Goal: Task Accomplishment & Management: Manage account settings

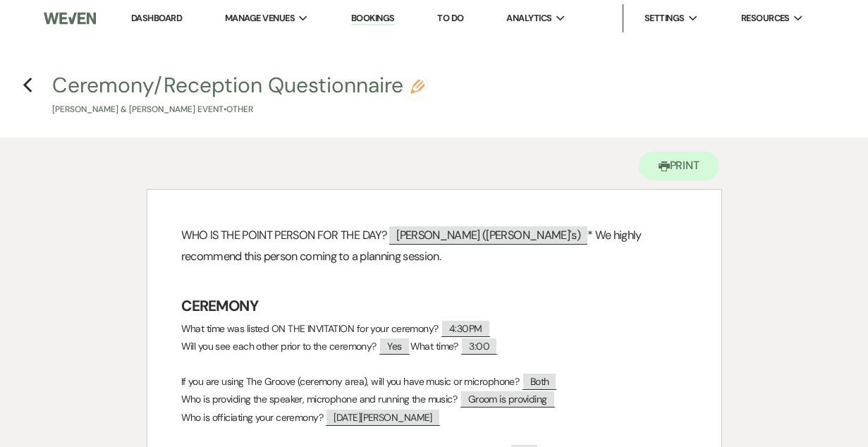
click at [157, 18] on link "Dashboard" at bounding box center [156, 18] width 51 height 12
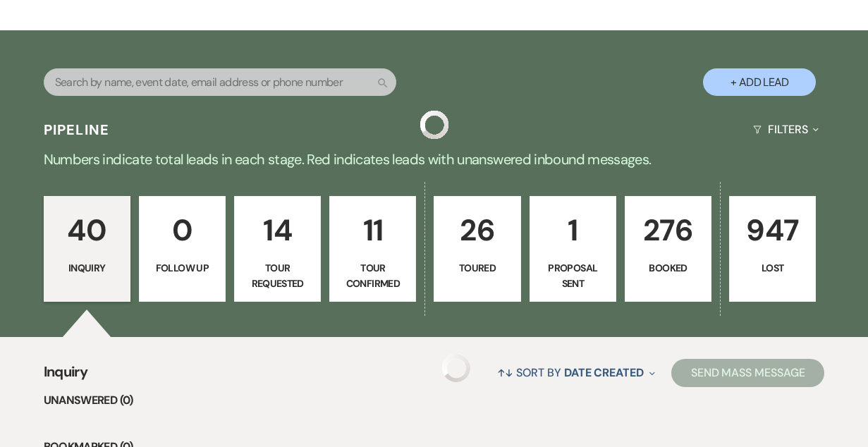
scroll to position [229, 0]
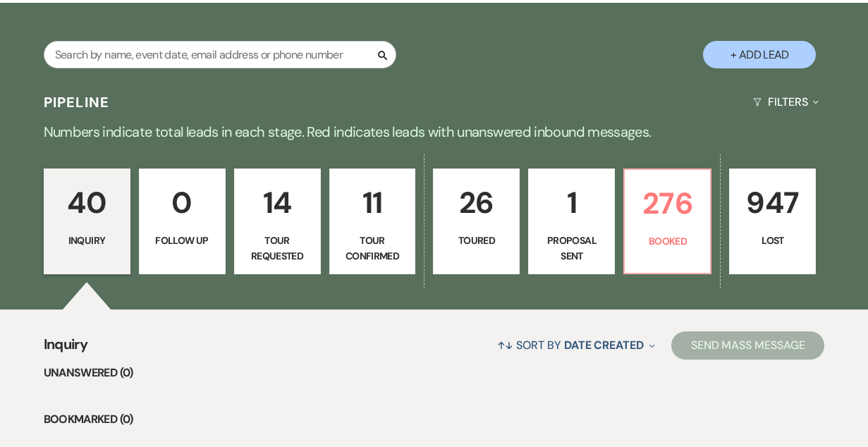
click at [360, 215] on p "11" at bounding box center [372, 202] width 68 height 47
select select "4"
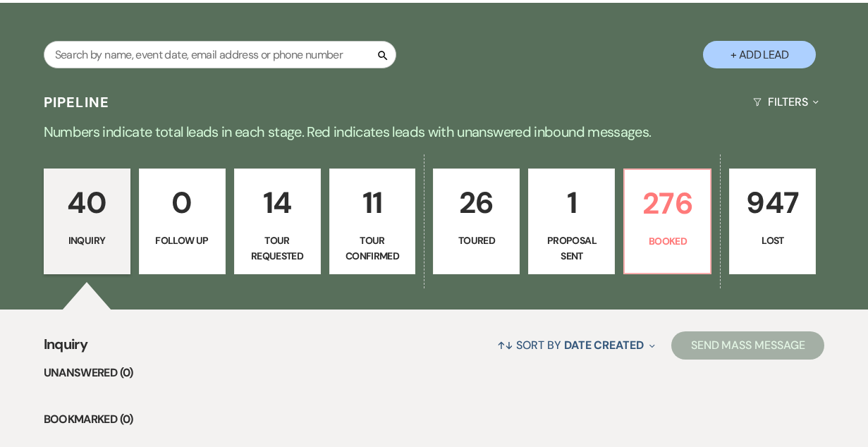
select select "4"
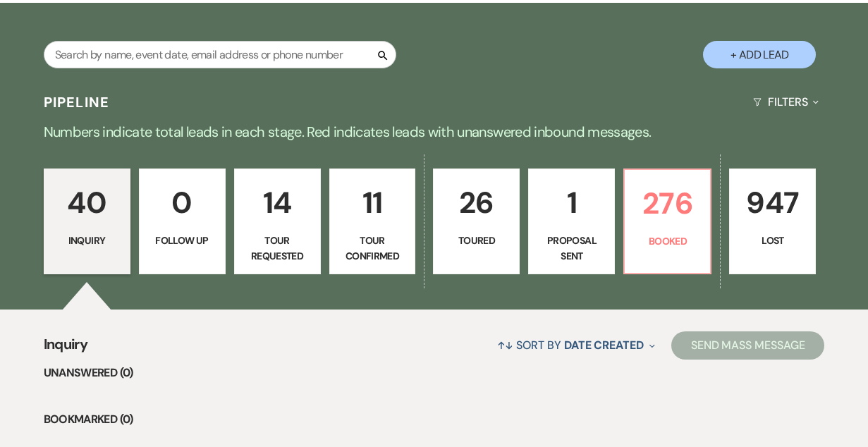
select select "4"
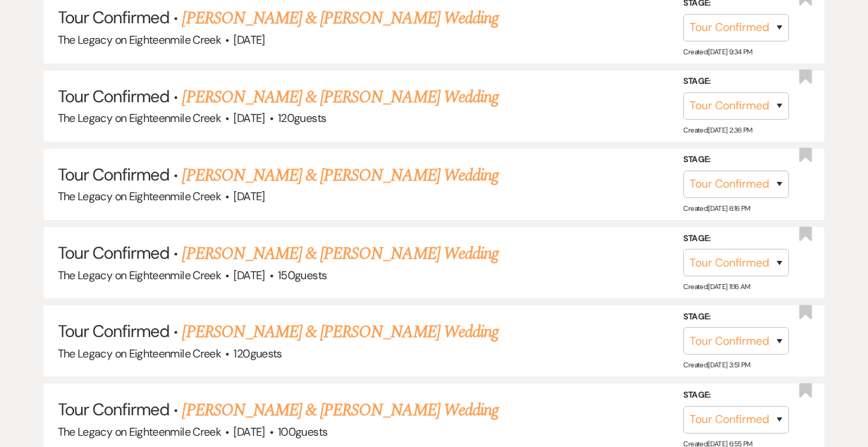
scroll to position [798, 0]
click at [396, 400] on link "[PERSON_NAME] & [PERSON_NAME] Wedding" at bounding box center [340, 409] width 316 height 25
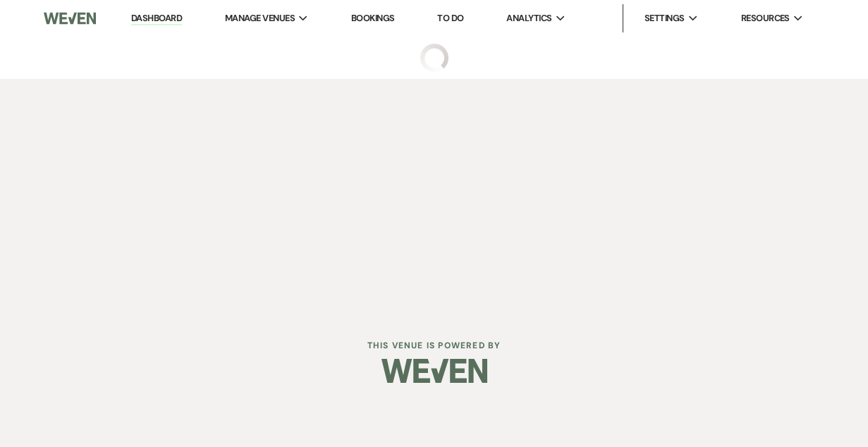
select select "4"
select select "5"
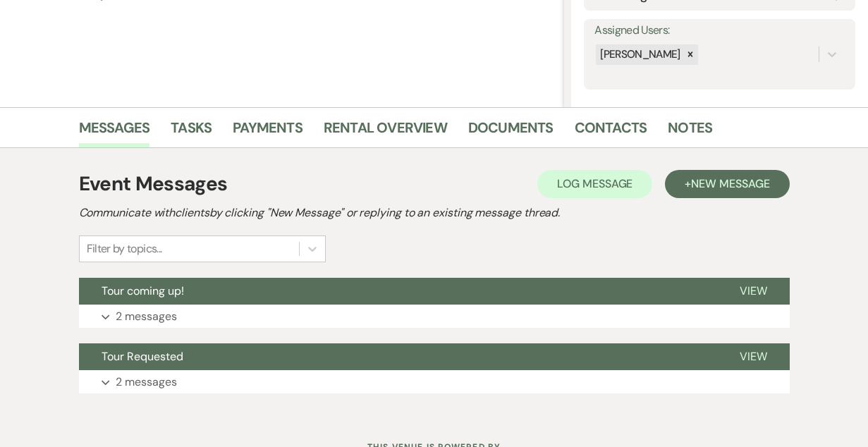
scroll to position [249, 0]
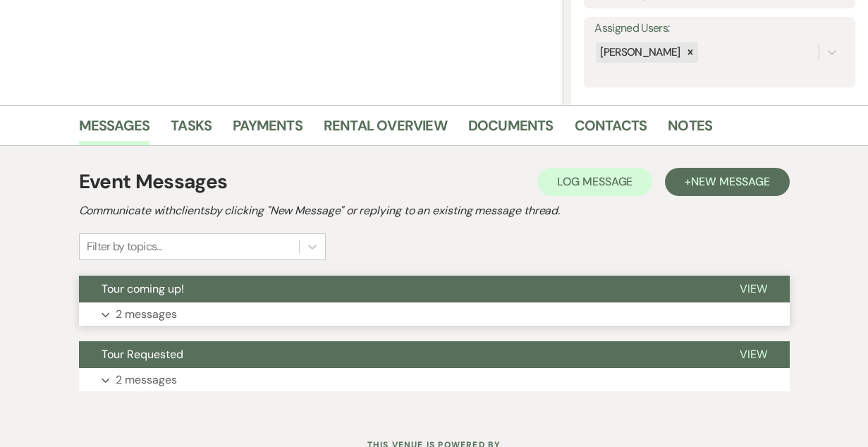
click at [480, 290] on button "Tour coming up!" at bounding box center [398, 289] width 638 height 27
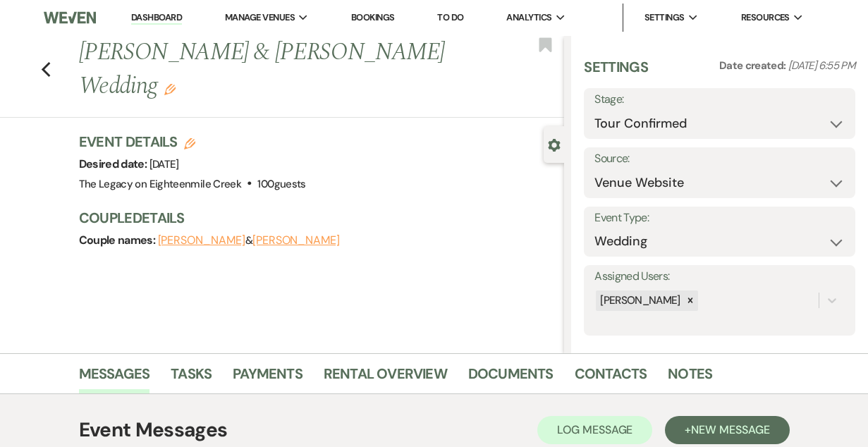
scroll to position [0, 0]
click at [646, 117] on select "Inquiry Follow Up Tour Requested Tour Confirmed Toured Proposal Sent Booked Lost" at bounding box center [719, 124] width 250 height 27
select select "5"
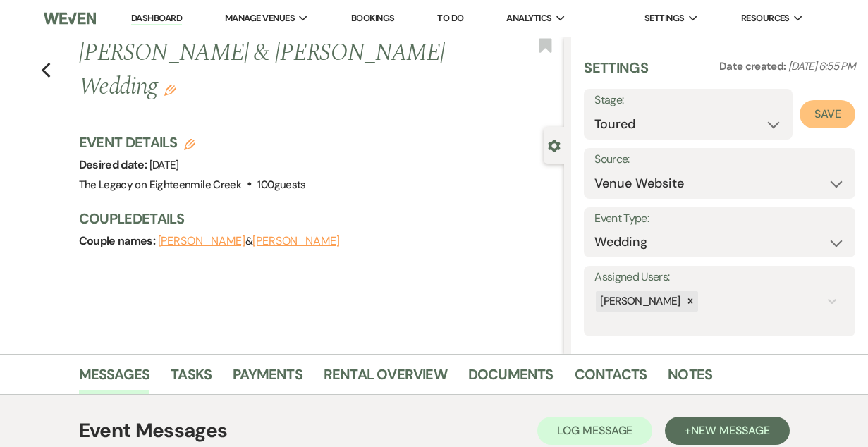
click at [816, 113] on button "Save" at bounding box center [827, 114] width 56 height 28
click at [672, 128] on select "Inquiry Follow Up Tour Requested Tour Confirmed Toured Proposal Sent Booked Lost" at bounding box center [719, 124] width 250 height 27
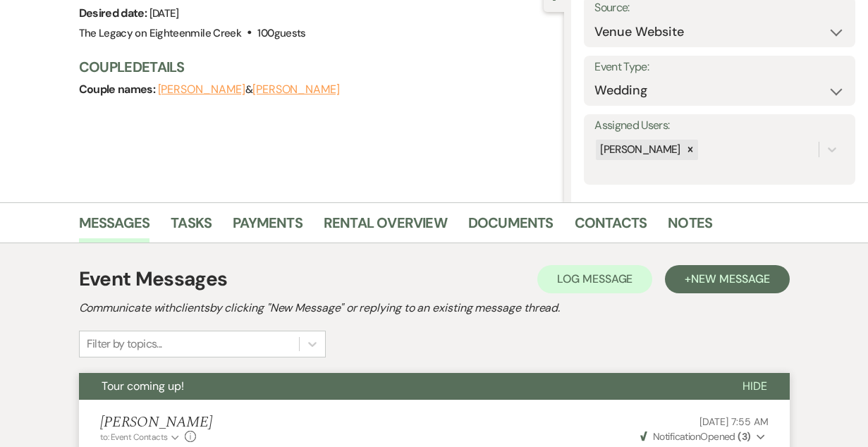
scroll to position [175, 0]
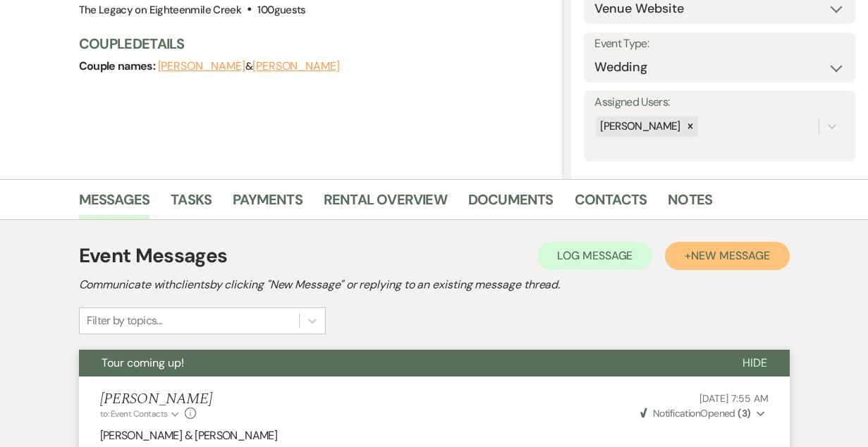
click at [717, 245] on button "+ New Message" at bounding box center [727, 256] width 124 height 28
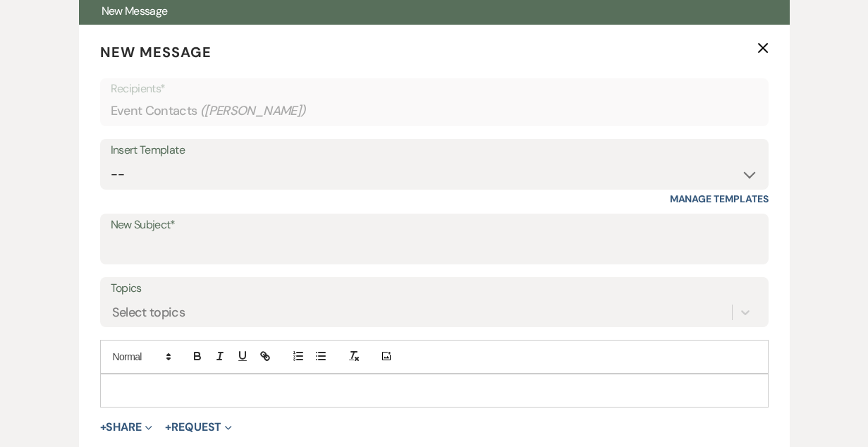
scroll to position [529, 0]
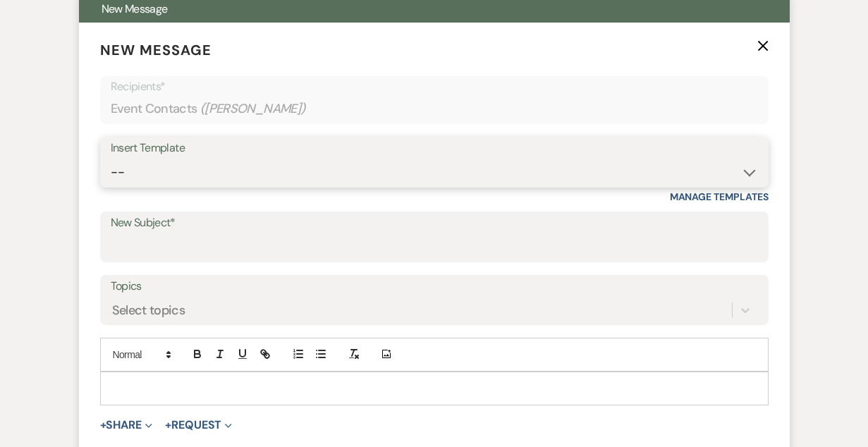
click at [277, 176] on select "-- Inquiry Follow Up- Just checking in :) Tour Date/Time Confirmation Proposal …" at bounding box center [434, 172] width 647 height 27
select select "2326"
type input "GREAT TO MEET YOU!"
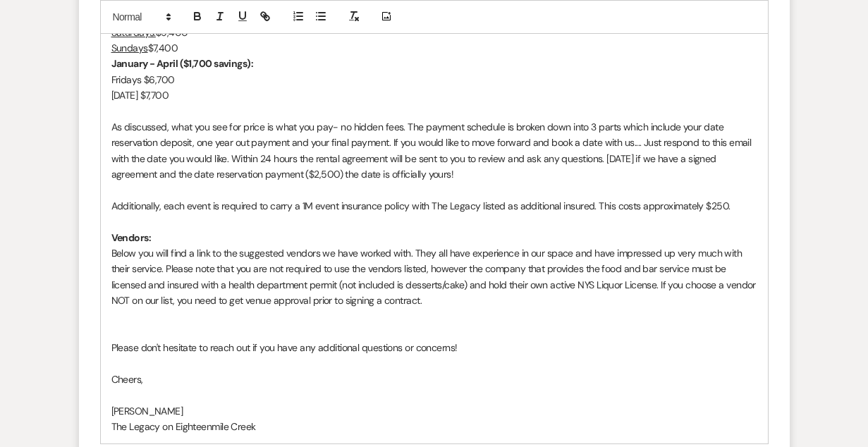
scroll to position [997, 0]
click at [453, 343] on p "Please don't hesitate to reach out if you have any additional questions or conc…" at bounding box center [434, 346] width 646 height 16
click at [547, 362] on p at bounding box center [434, 363] width 646 height 16
click at [541, 348] on p "Please don't hesitate to reach out if you have any additional questions or need…" at bounding box center [434, 346] width 646 height 16
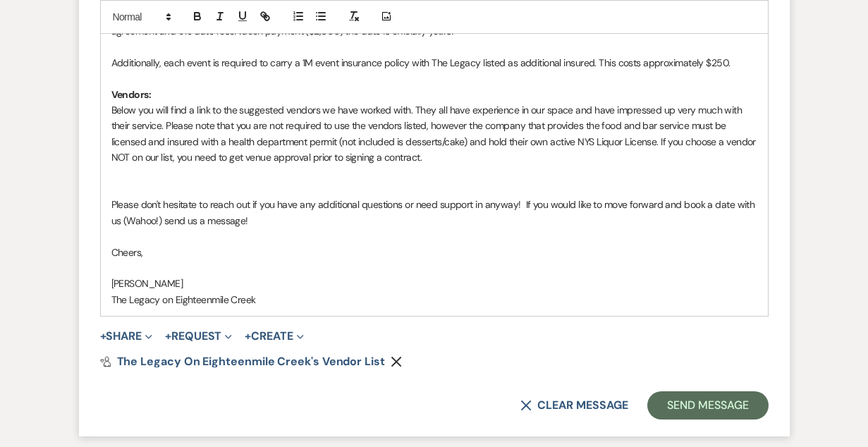
scroll to position [1141, 0]
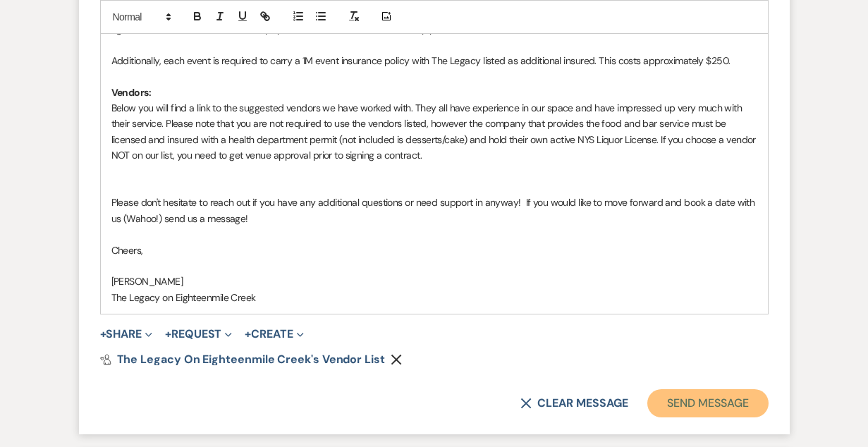
click at [684, 405] on button "Send Message" at bounding box center [707, 403] width 121 height 28
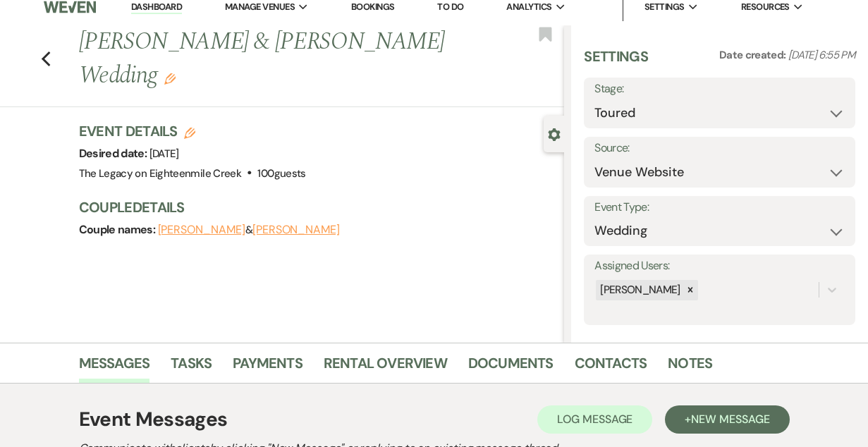
scroll to position [0, 0]
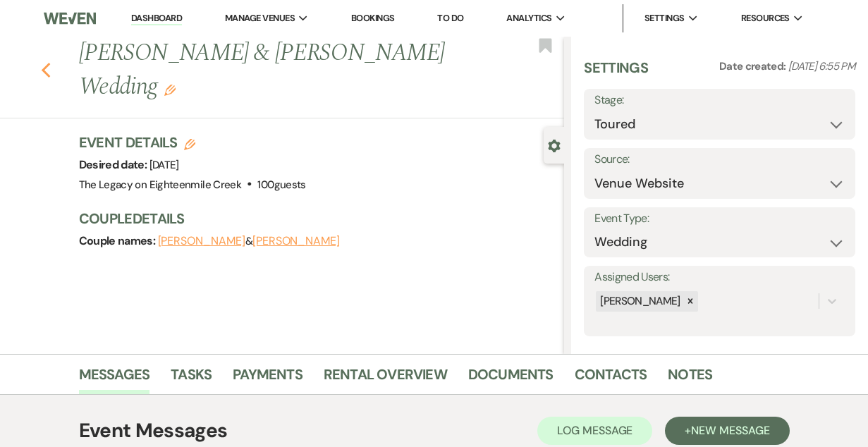
click at [47, 67] on icon "Previous" at bounding box center [46, 70] width 11 height 17
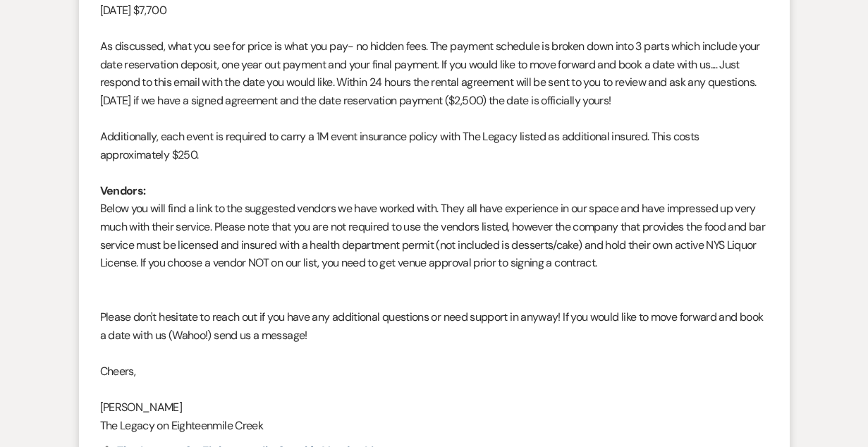
select select "4"
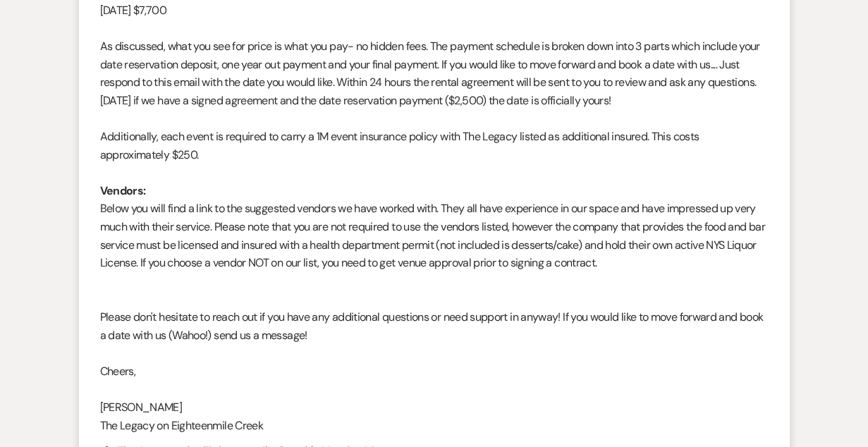
select select "4"
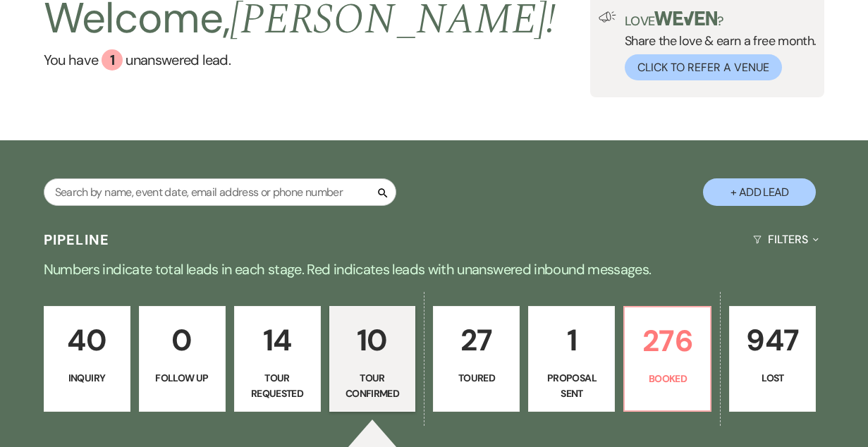
scroll to position [92, 0]
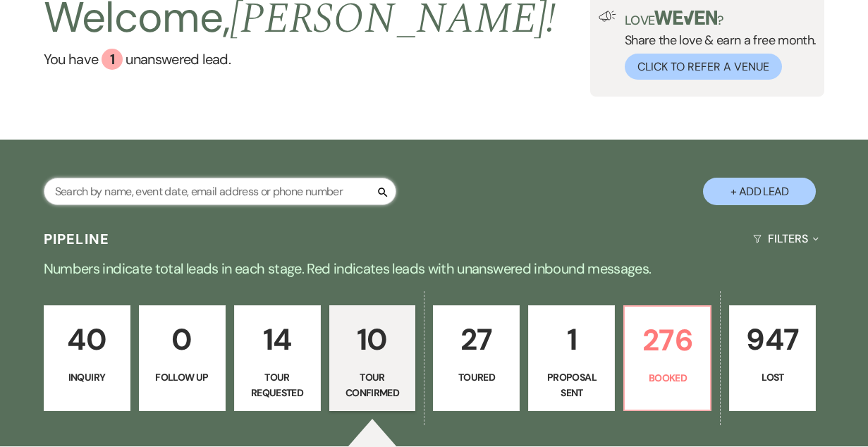
click at [181, 187] on input "text" at bounding box center [220, 191] width 352 height 27
type input "[PERSON_NAME]"
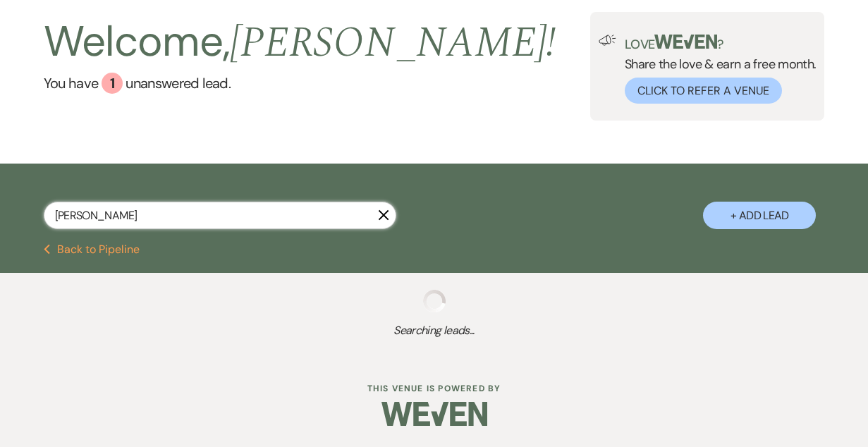
scroll to position [92, 0]
select select "4"
select select "8"
select select "10"
select select "8"
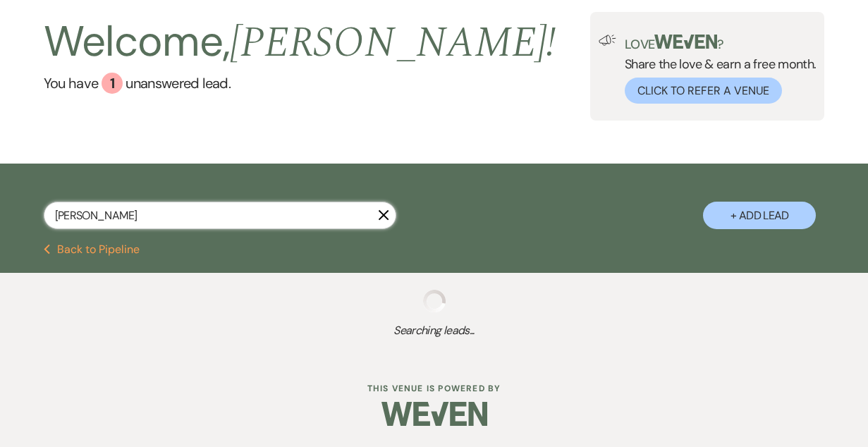
select select "5"
select select "8"
select select "5"
select select "8"
select select "10"
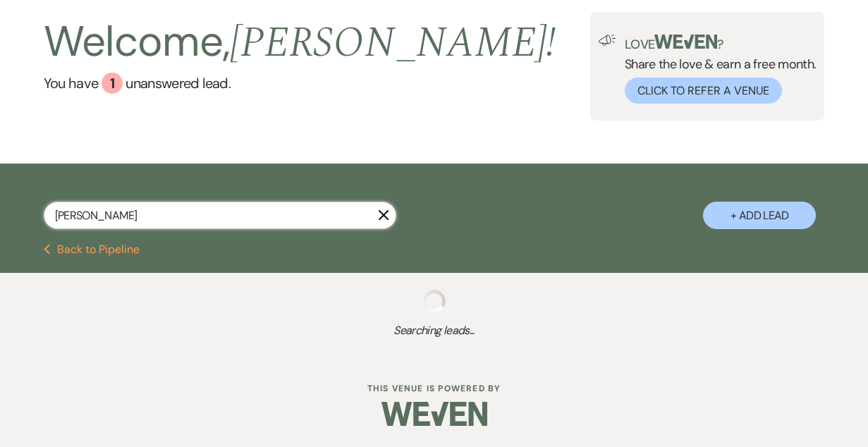
select select "8"
select select "6"
select select "8"
select select "10"
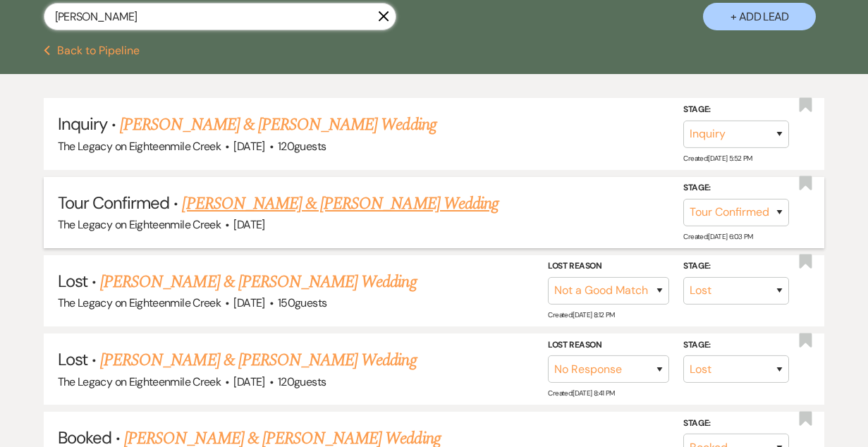
scroll to position [266, 0]
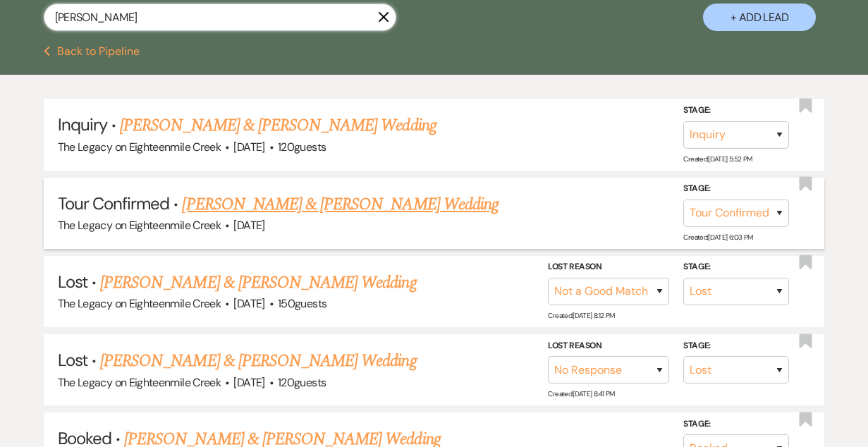
type input "[PERSON_NAME]"
click at [311, 209] on link "[PERSON_NAME] & [PERSON_NAME] Wedding" at bounding box center [340, 204] width 316 height 25
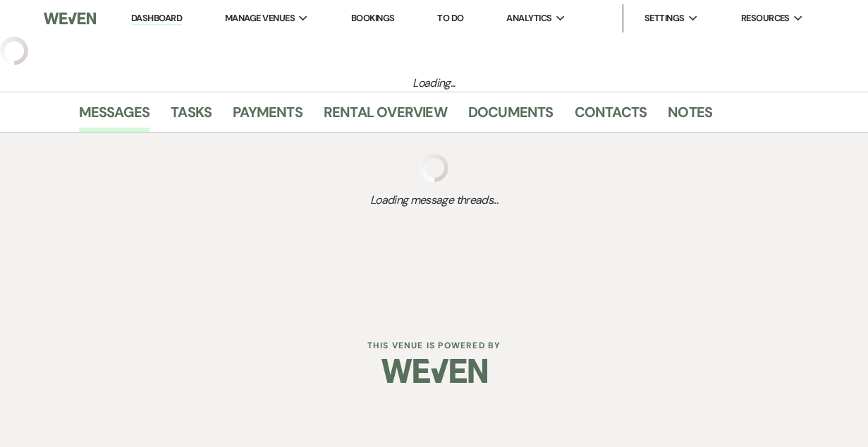
select select "4"
select select "5"
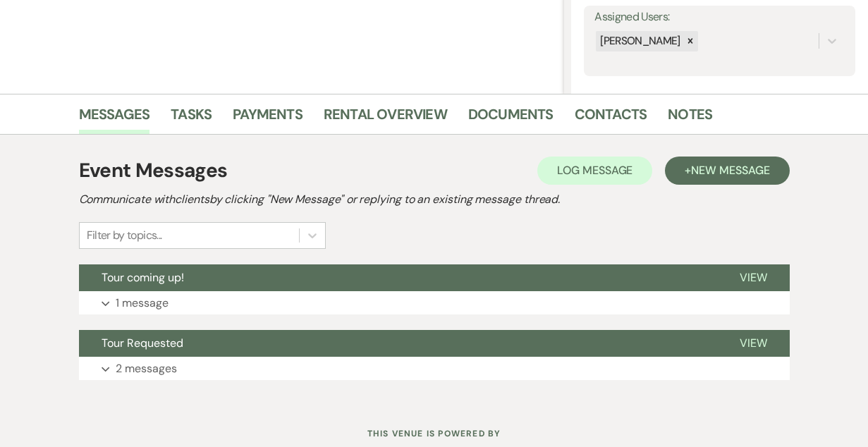
click at [430, 282] on button "Tour coming up!" at bounding box center [398, 277] width 638 height 27
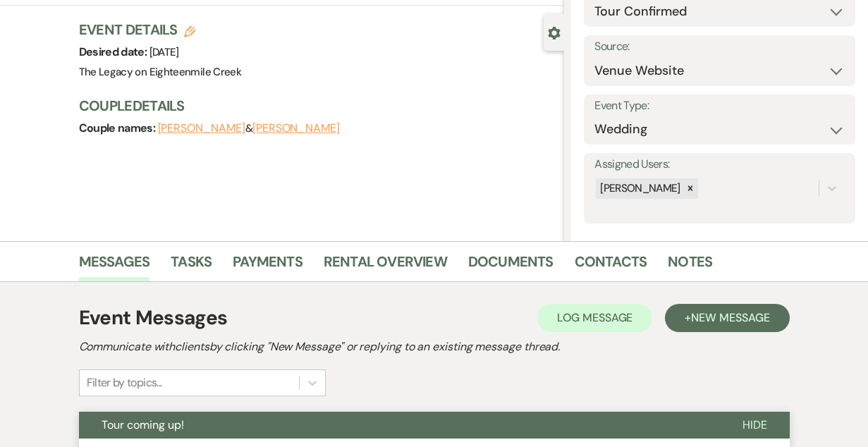
scroll to position [112, 0]
click at [716, 330] on button "+ New Message" at bounding box center [727, 319] width 124 height 28
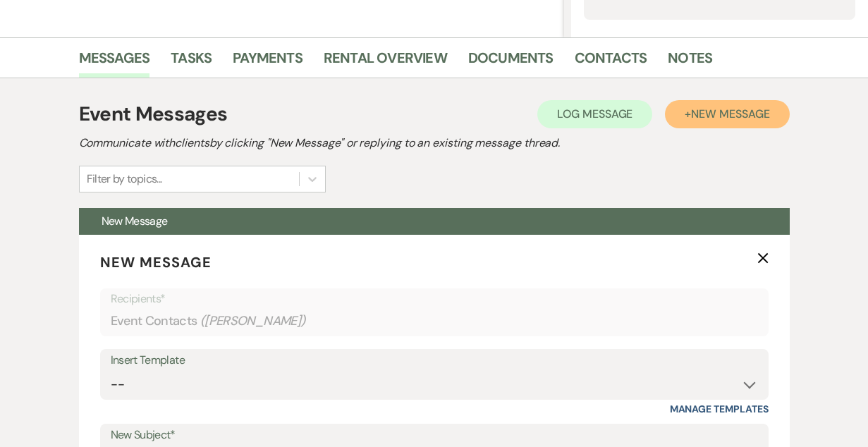
scroll to position [378, 0]
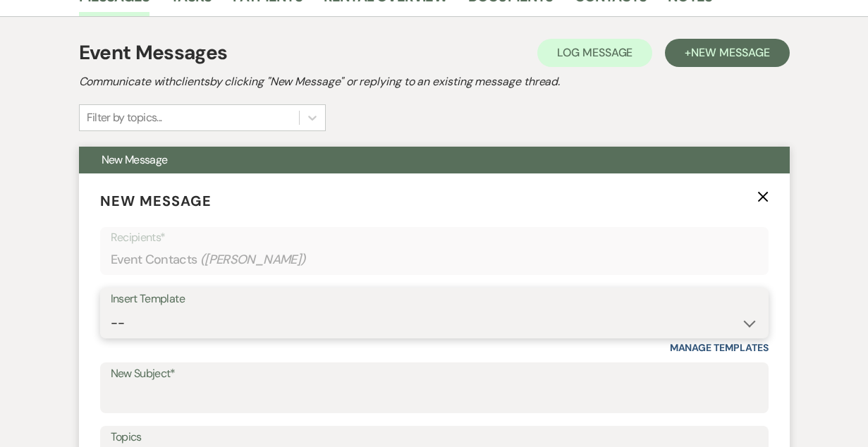
click at [313, 322] on select "-- Inquiry Follow Up- Just checking in :) Tour Date/Time Confirmation Proposal …" at bounding box center [434, 322] width 647 height 27
select select "2454"
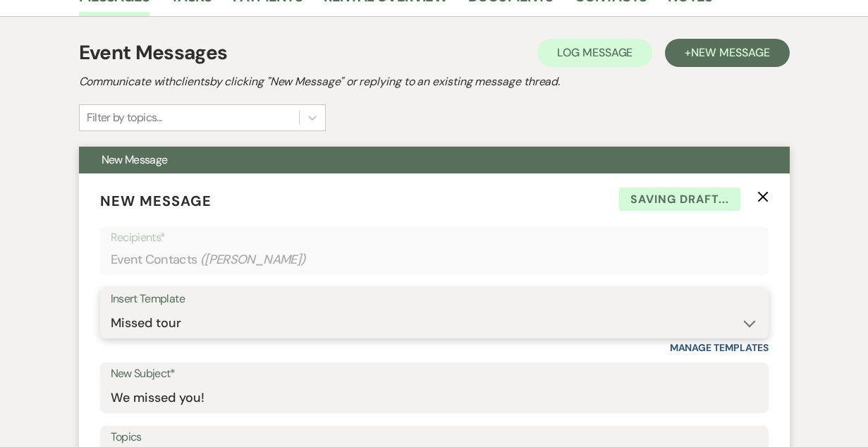
type input "We missed you!"
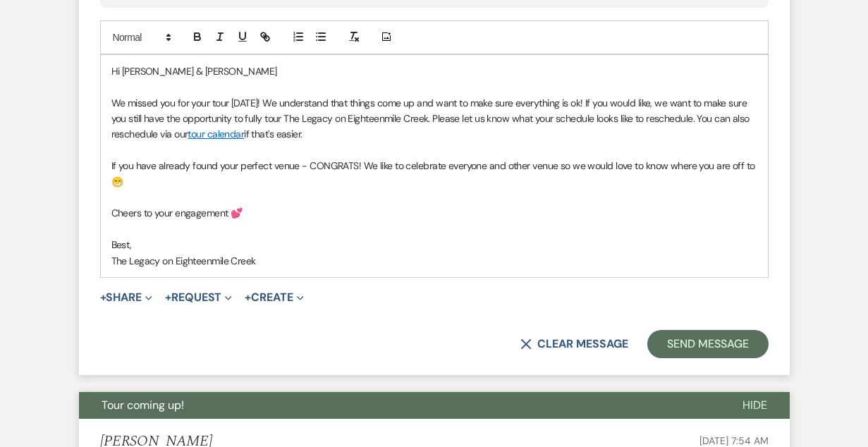
scroll to position [847, 0]
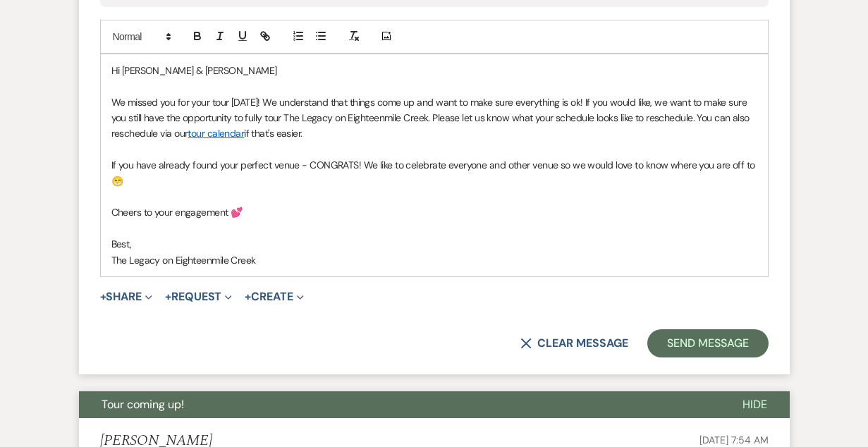
click at [142, 246] on p "Best," at bounding box center [434, 244] width 646 height 16
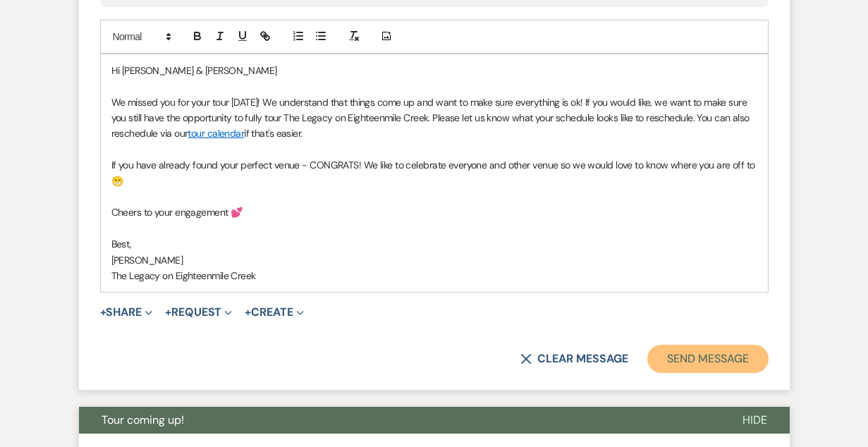
click at [705, 356] on button "Send Message" at bounding box center [707, 359] width 121 height 28
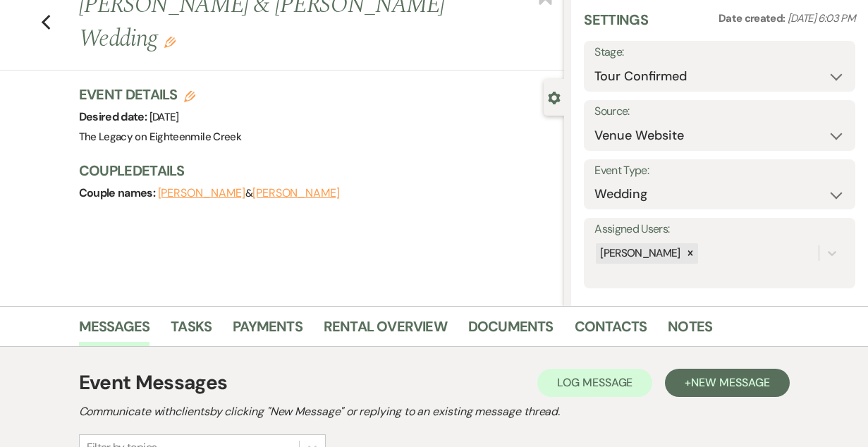
scroll to position [0, 0]
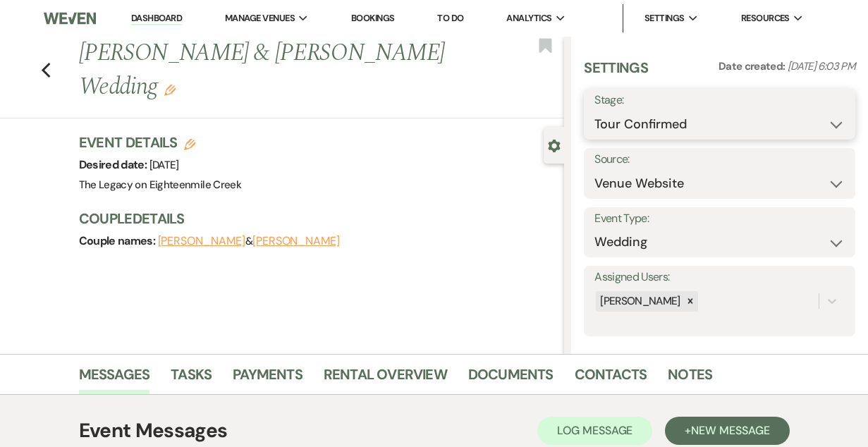
click at [666, 130] on select "Inquiry Follow Up Tour Requested Tour Confirmed Toured Proposal Sent Booked Lost" at bounding box center [719, 124] width 250 height 27
select select "8"
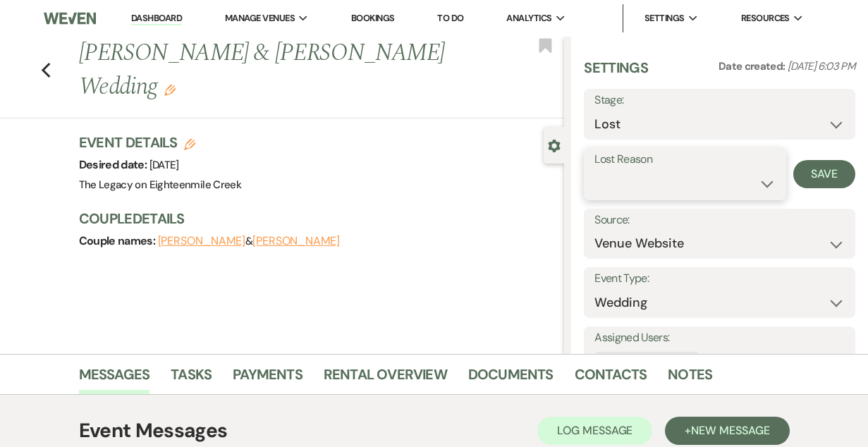
click at [641, 188] on select "Booked Elsewhere Budget Date Unavailable No Response Not a Good Match Capacity …" at bounding box center [684, 183] width 181 height 27
select select "1"
click at [740, 180] on input "Other" at bounding box center [754, 183] width 72 height 27
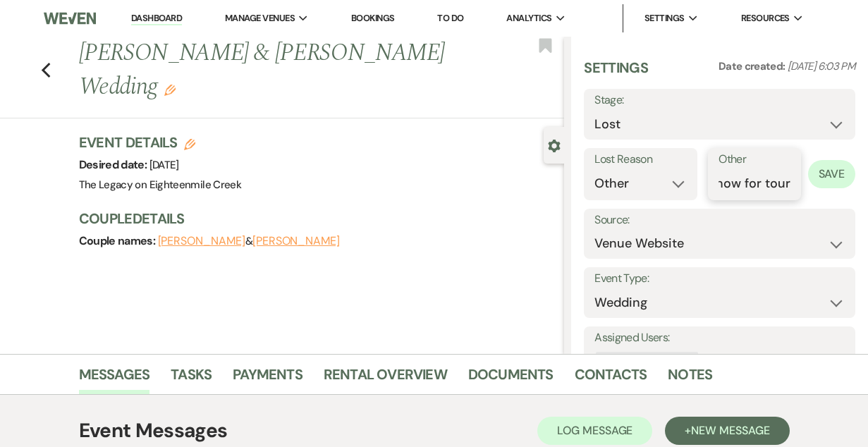
type input "no show for tour"
click at [825, 173] on button "Save" at bounding box center [831, 174] width 47 height 28
click at [142, 20] on link "Dashboard" at bounding box center [156, 18] width 51 height 13
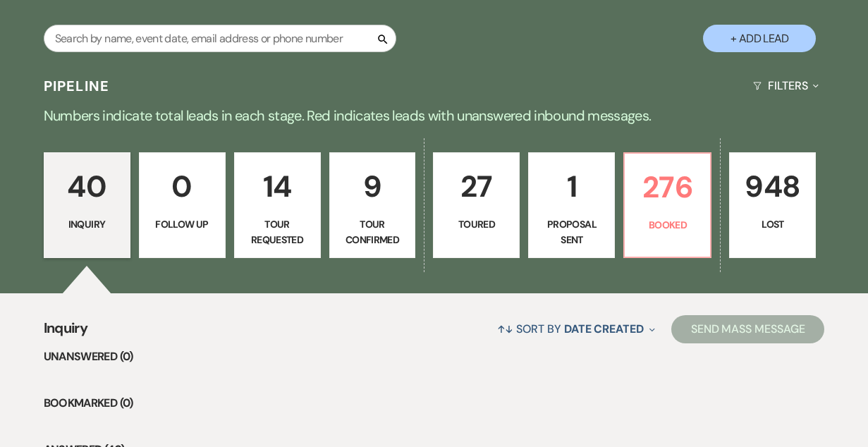
scroll to position [247, 0]
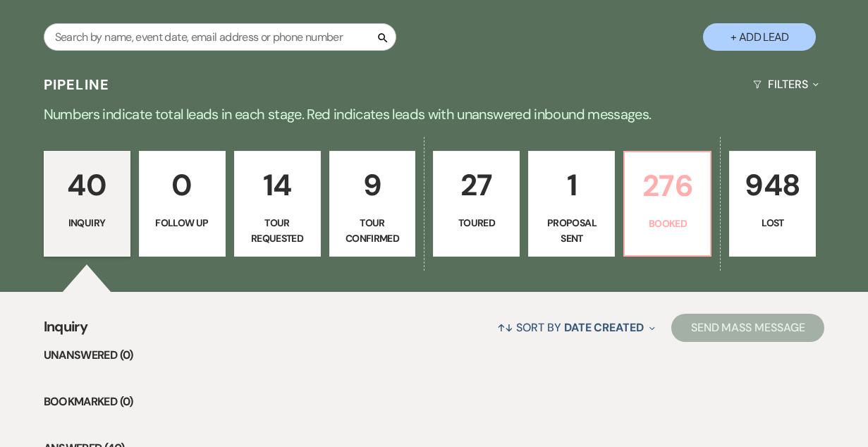
click at [710, 199] on link "276 Booked" at bounding box center [667, 204] width 88 height 106
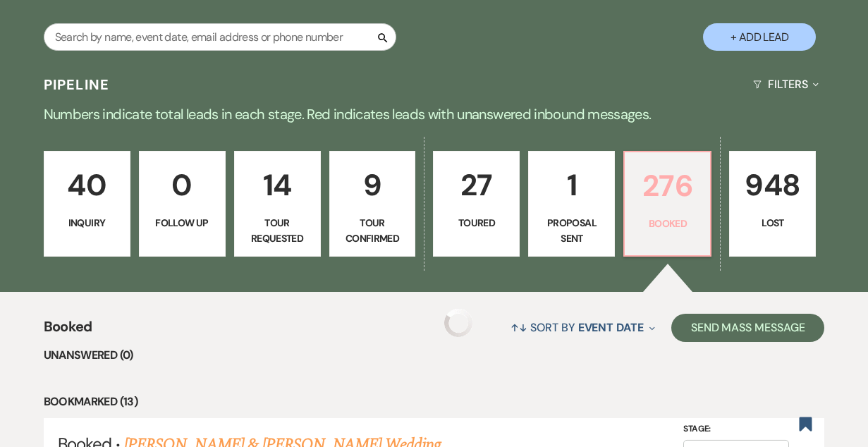
drag, startPoint x: 670, startPoint y: 198, endPoint x: 680, endPoint y: 198, distance: 9.9
click at [670, 198] on p "276" at bounding box center [667, 185] width 68 height 47
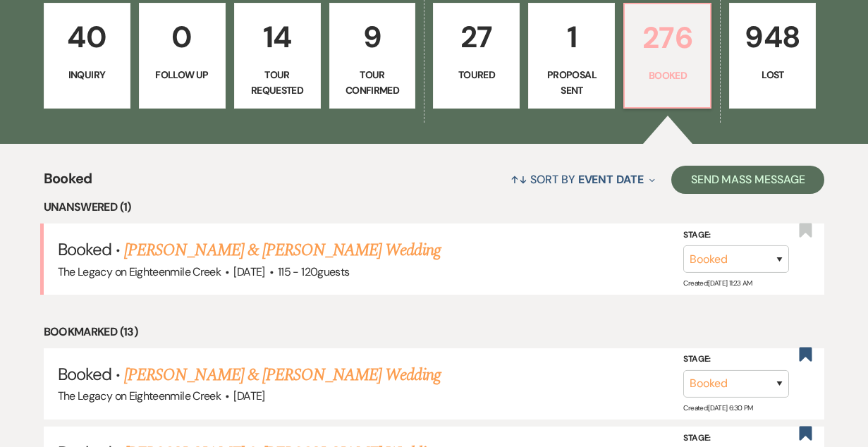
scroll to position [395, 0]
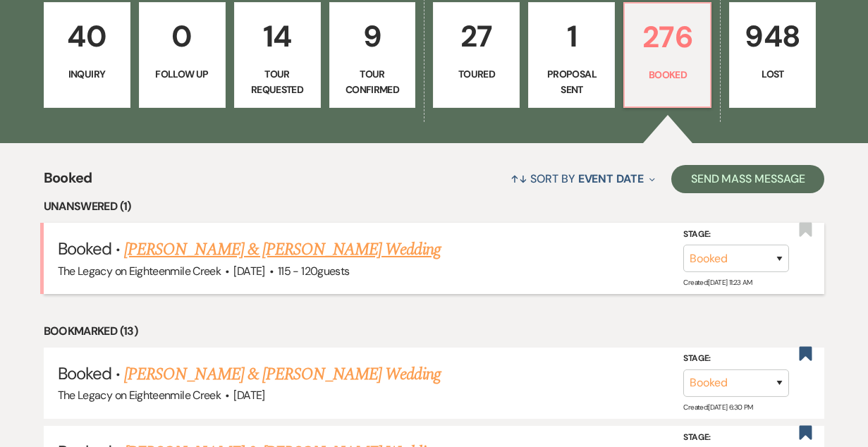
click at [268, 253] on link "[PERSON_NAME] & [PERSON_NAME] Wedding" at bounding box center [282, 249] width 316 height 25
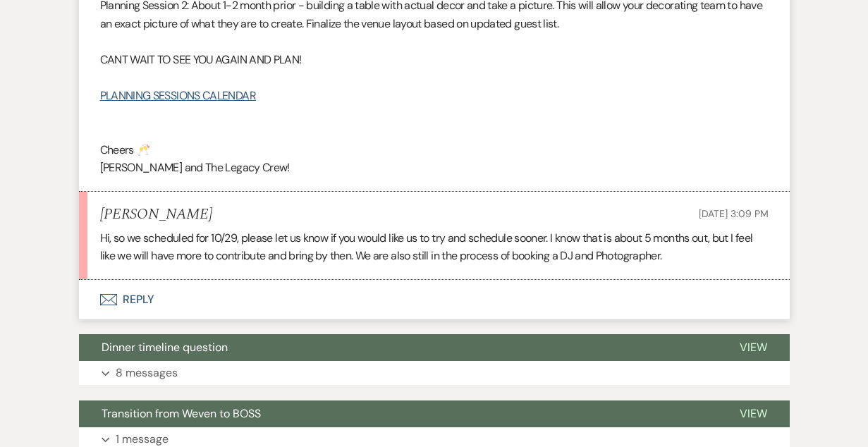
scroll to position [645, 0]
click at [138, 295] on button "Envelope Reply" at bounding box center [434, 299] width 711 height 39
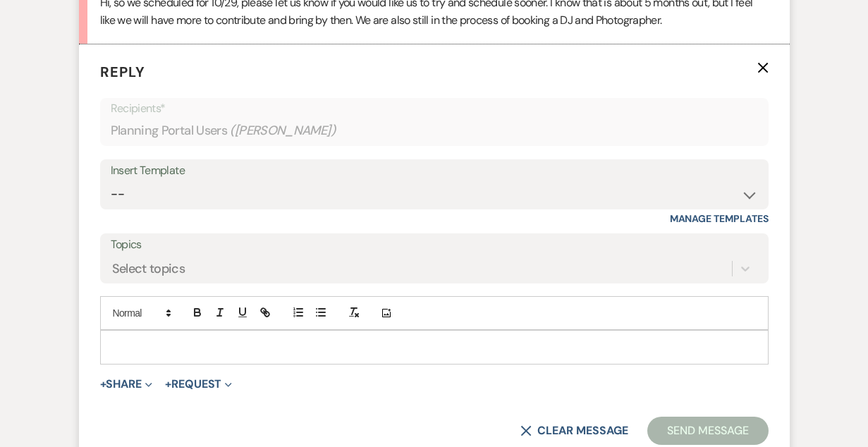
scroll to position [910, 0]
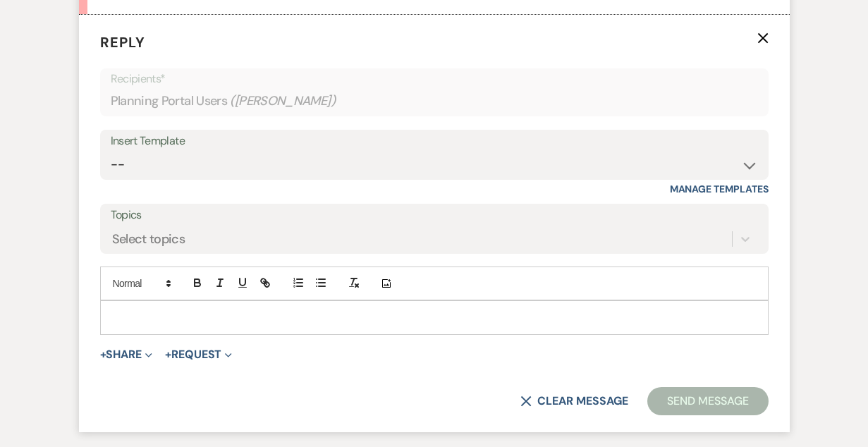
click at [307, 322] on p at bounding box center [434, 317] width 646 height 16
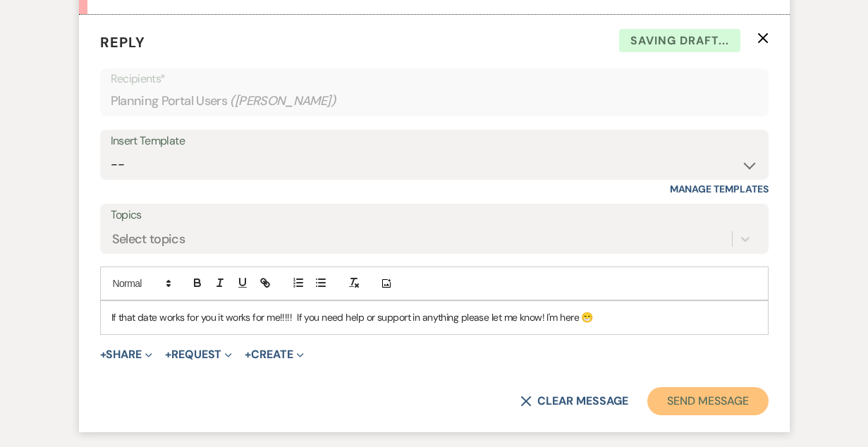
click at [688, 401] on button "Send Message" at bounding box center [707, 401] width 121 height 28
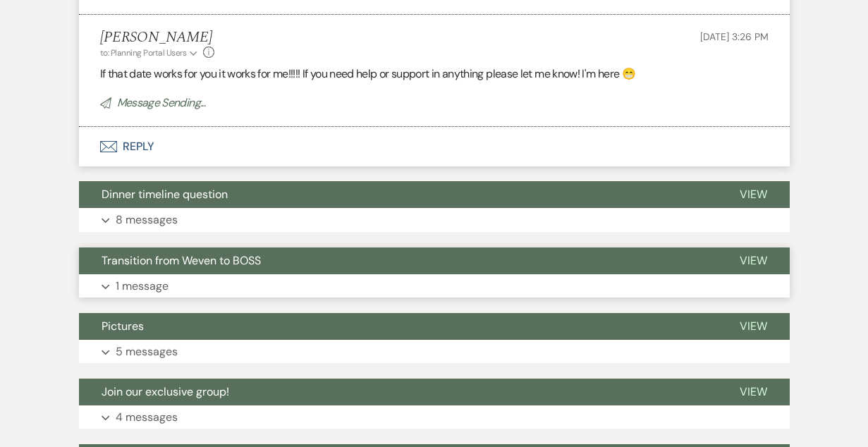
scroll to position [0, 0]
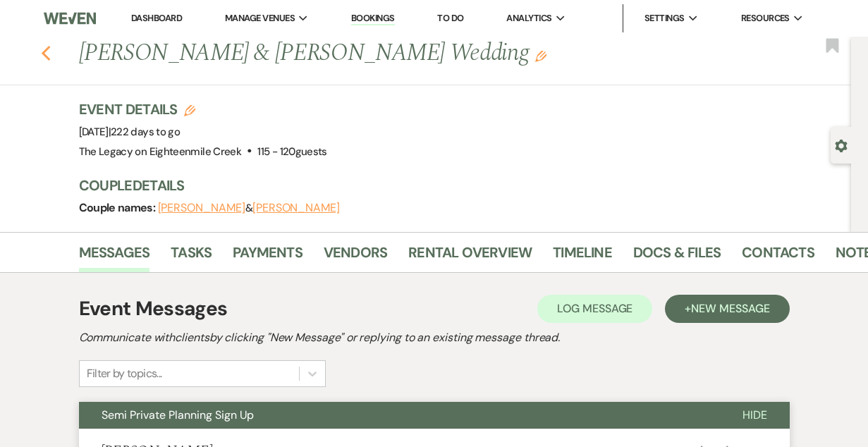
click at [46, 55] on icon "Previous" at bounding box center [46, 53] width 11 height 17
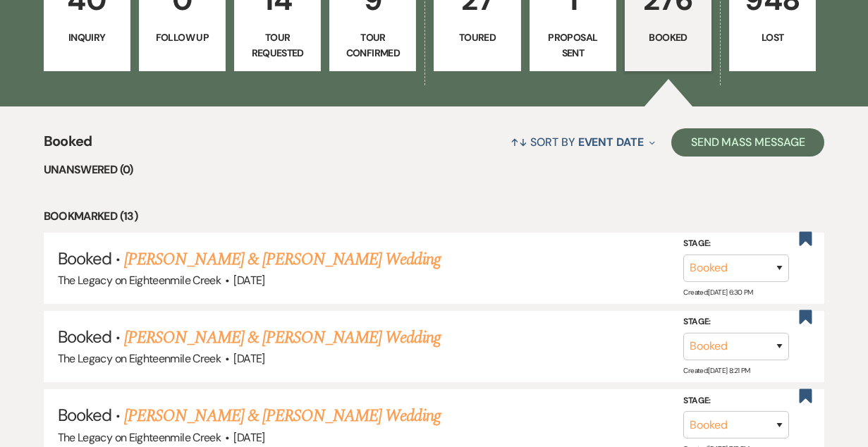
scroll to position [436, 0]
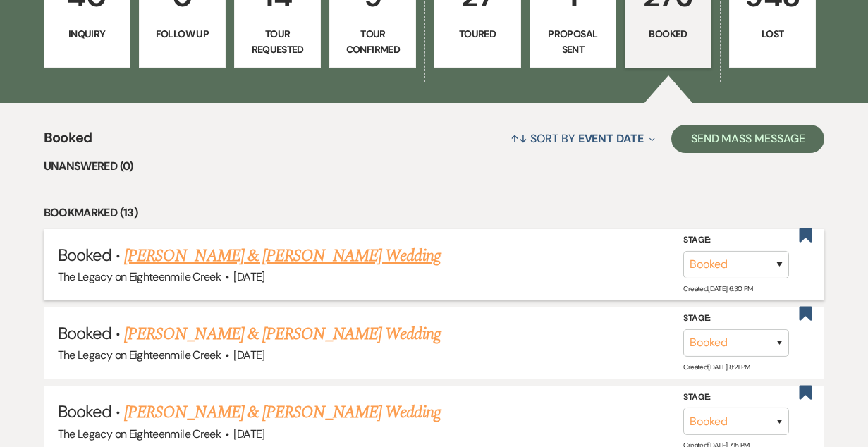
click at [386, 257] on link "[PERSON_NAME] & [PERSON_NAME] Wedding" at bounding box center [282, 255] width 316 height 25
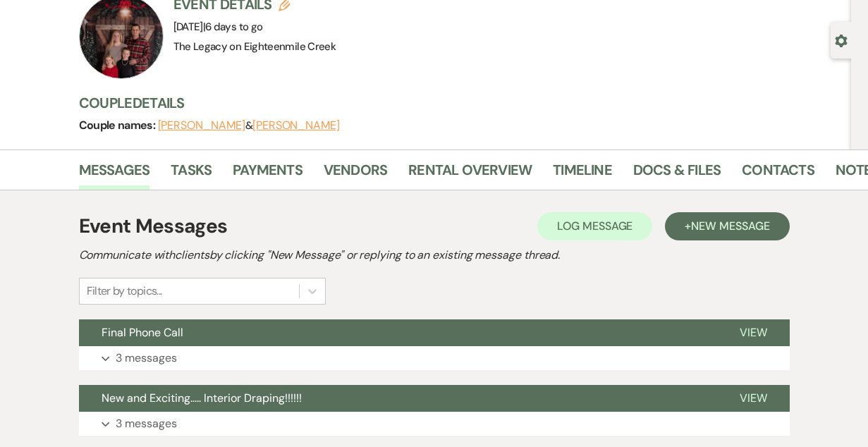
scroll to position [106, 0]
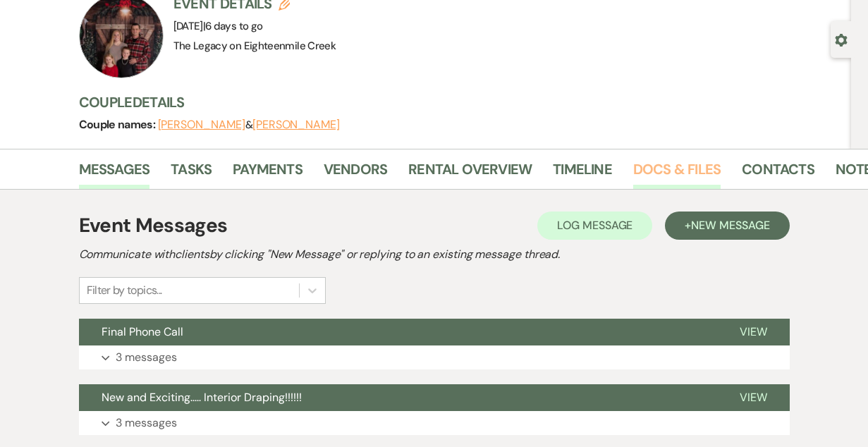
click at [670, 163] on link "Docs & Files" at bounding box center [676, 173] width 87 height 31
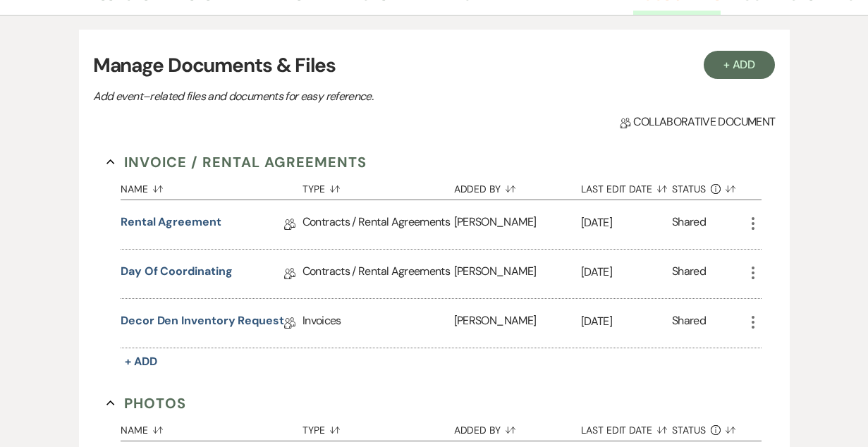
scroll to position [171, 0]
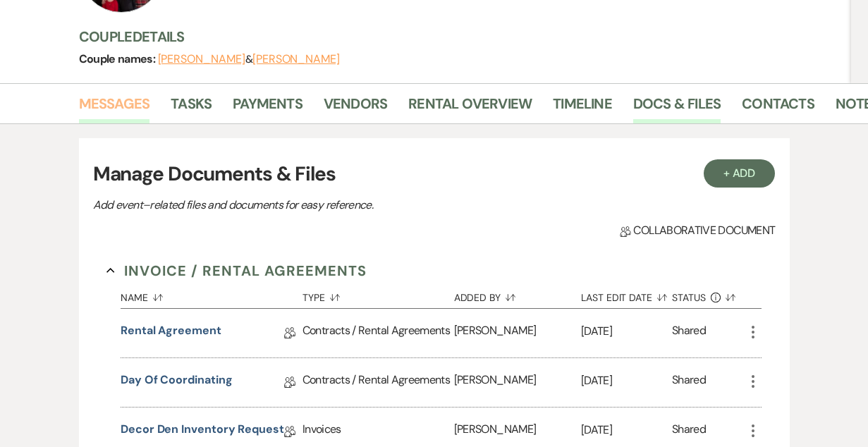
click at [111, 94] on link "Messages" at bounding box center [114, 107] width 71 height 31
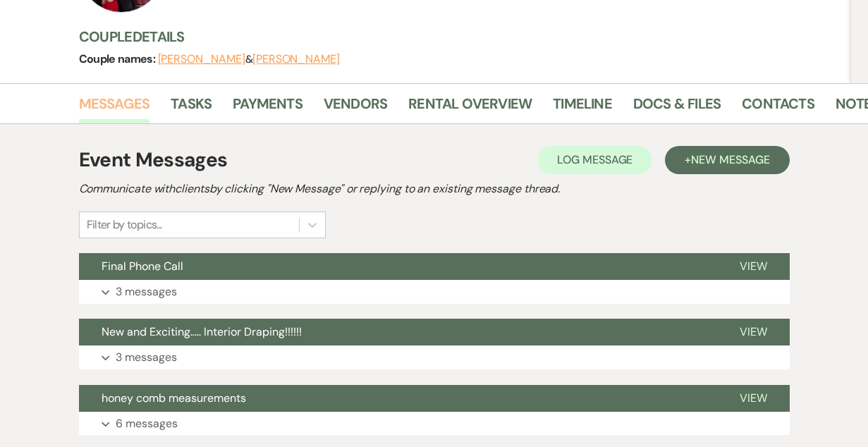
scroll to position [247, 0]
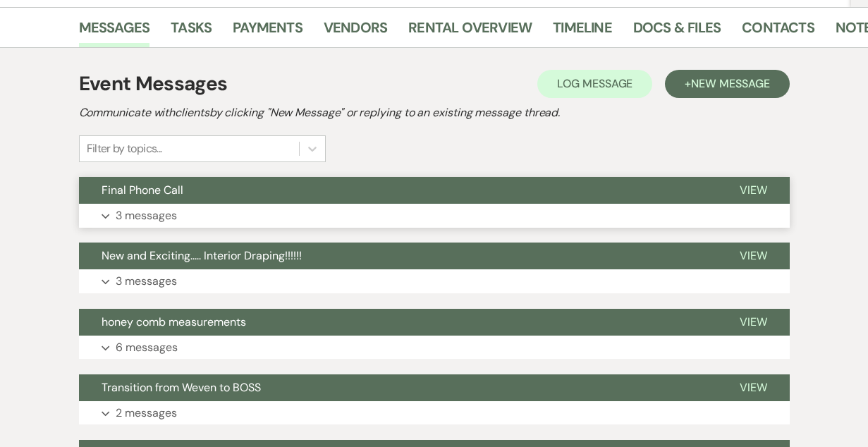
click at [282, 207] on button "Expand 3 messages" at bounding box center [434, 216] width 711 height 24
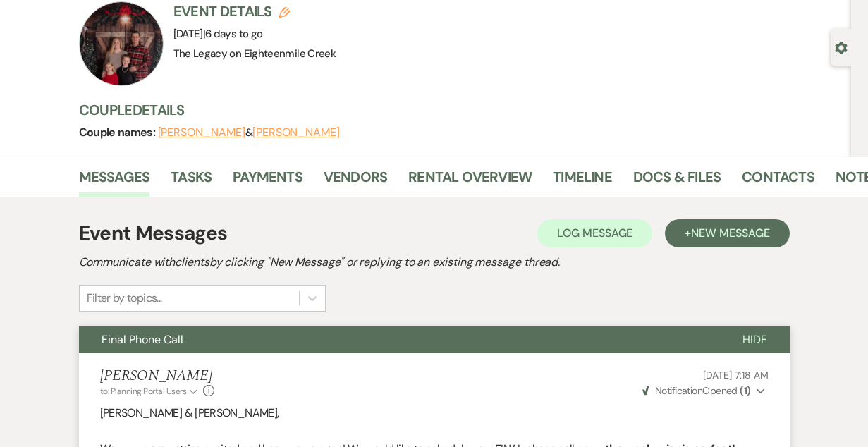
scroll to position [0, 0]
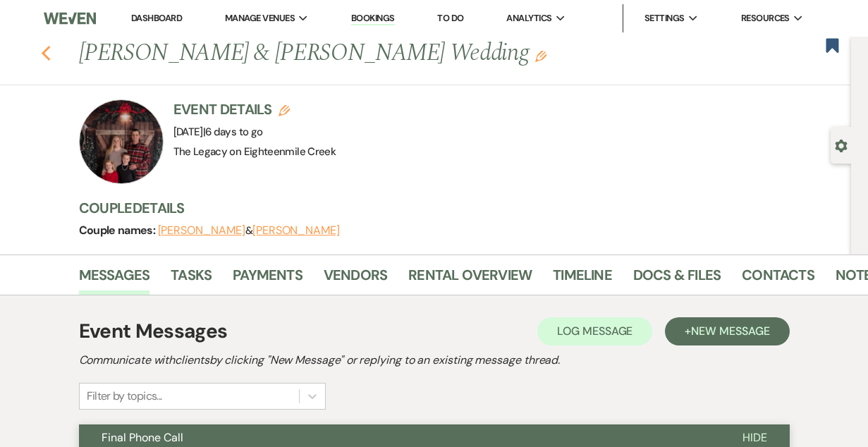
click at [44, 50] on icon "Previous" at bounding box center [46, 53] width 11 height 17
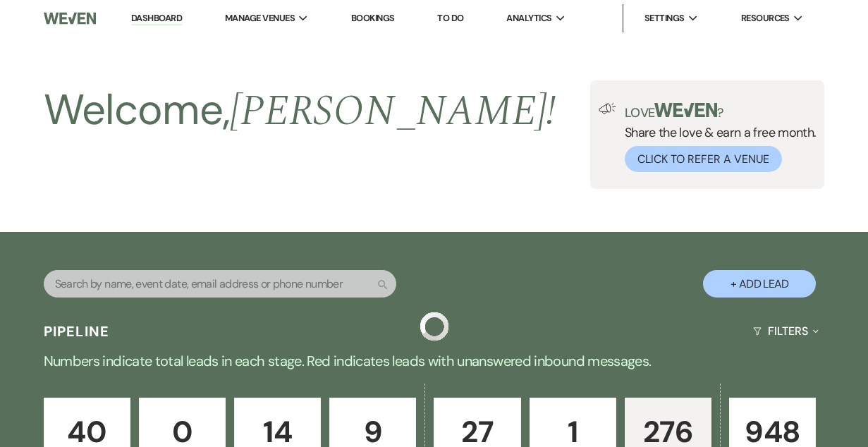
scroll to position [436, 0]
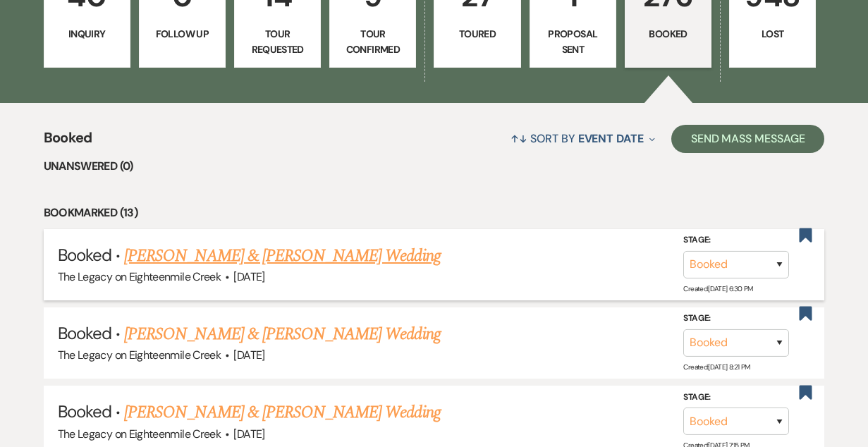
click at [348, 247] on link "[PERSON_NAME] & [PERSON_NAME] Wedding" at bounding box center [282, 255] width 316 height 25
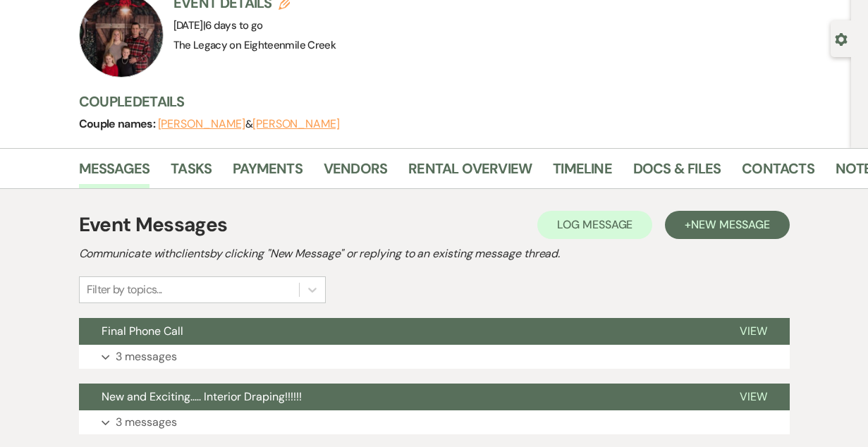
scroll to position [101, 0]
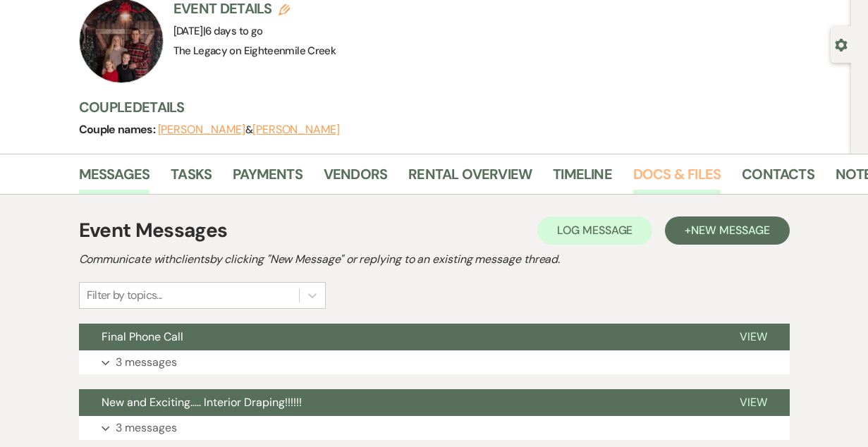
click at [670, 181] on link "Docs & Files" at bounding box center [676, 178] width 87 height 31
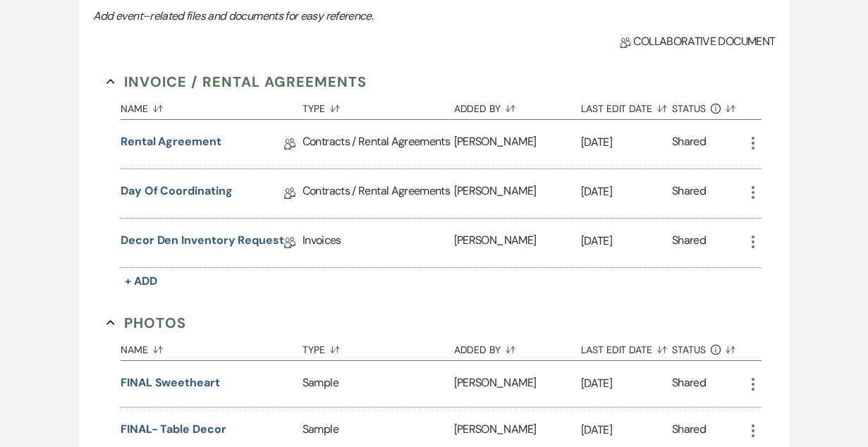
scroll to position [362, 0]
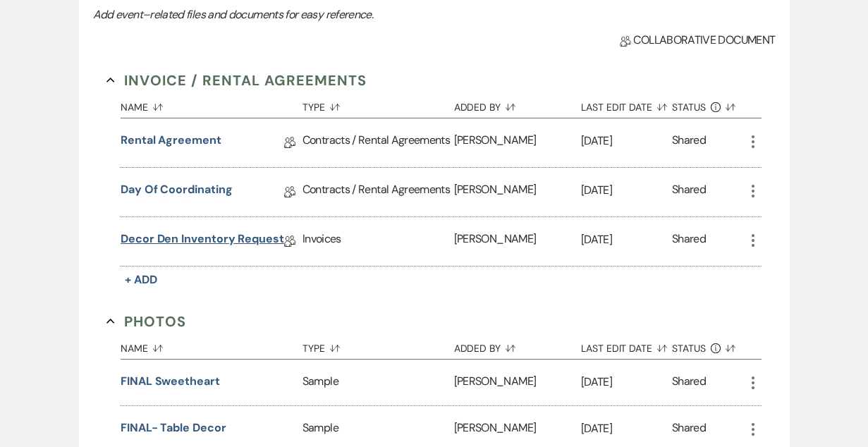
click at [230, 233] on link "Decor Den Inventory Request" at bounding box center [203, 242] width 164 height 22
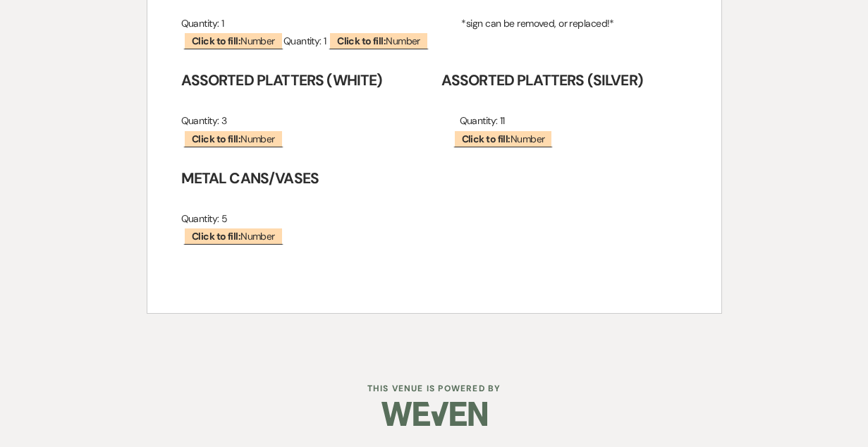
scroll to position [14936, 0]
